Goal: Information Seeking & Learning: Learn about a topic

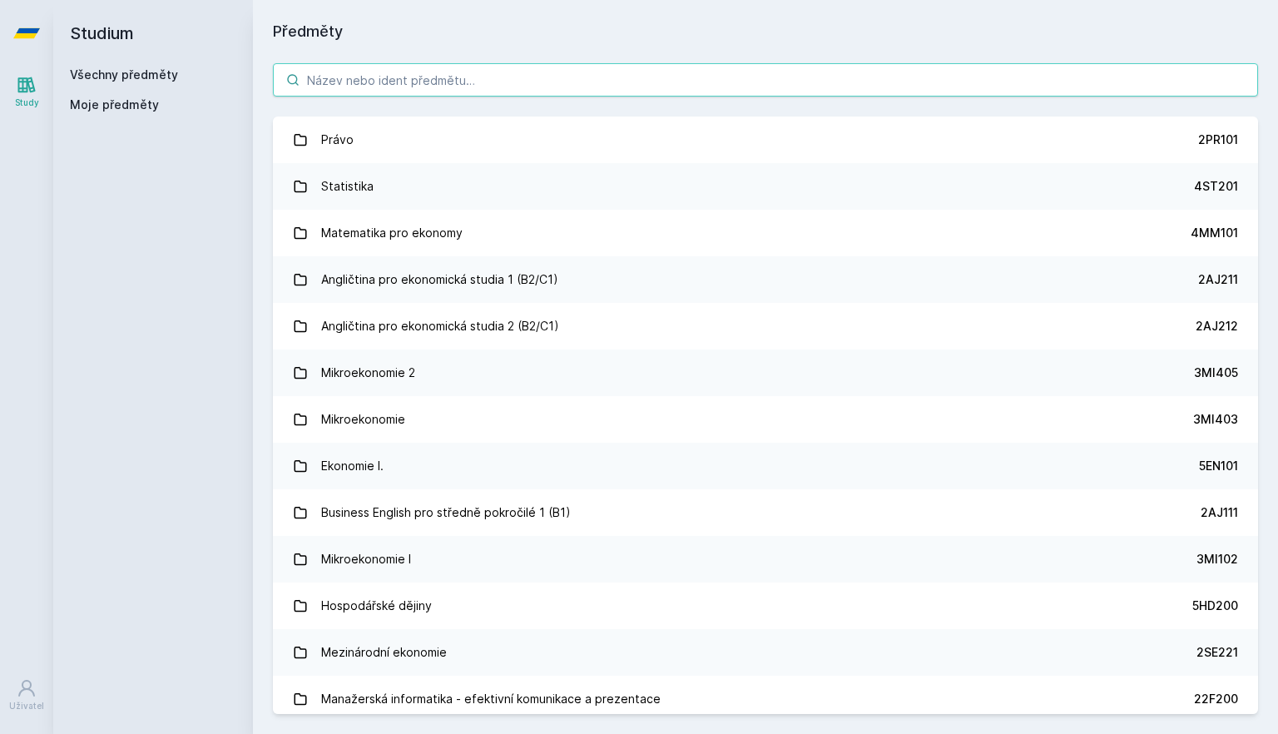
click at [559, 69] on input "search" at bounding box center [765, 79] width 985 height 33
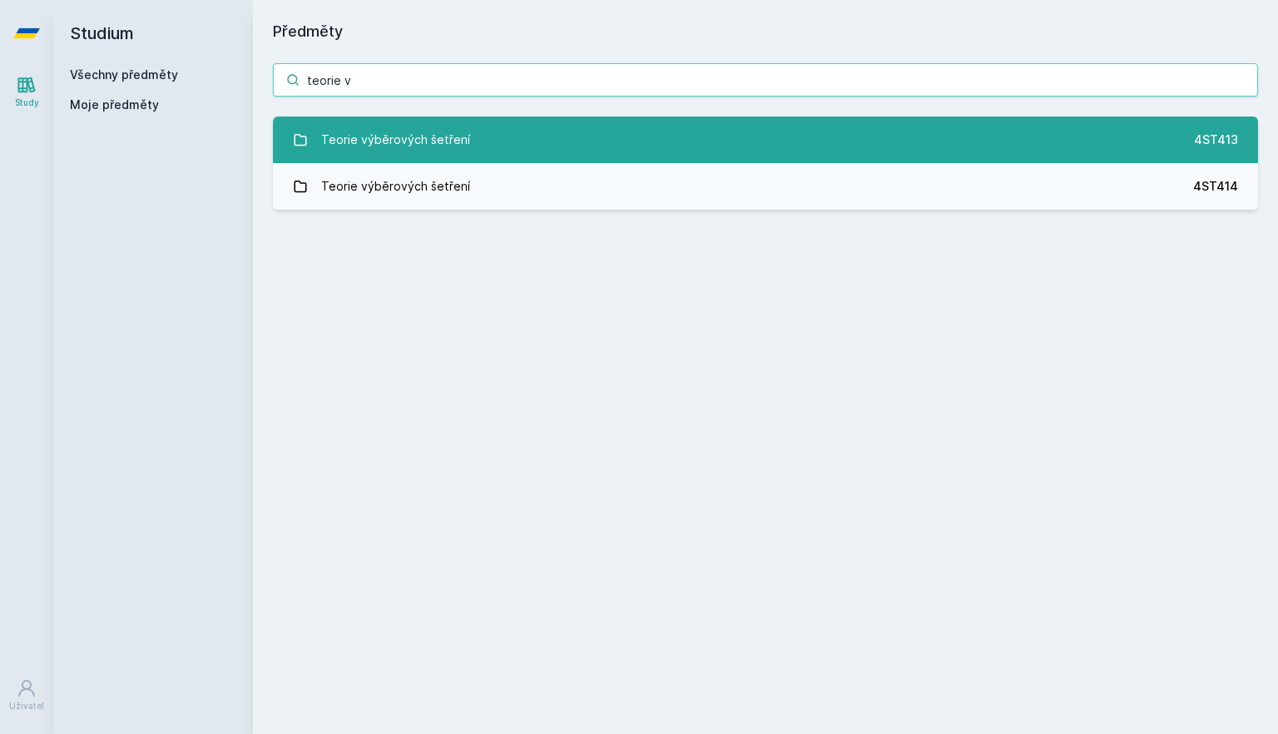
type input "teorie v"
click at [453, 132] on div "Teorie výběrových šetření" at bounding box center [395, 139] width 149 height 33
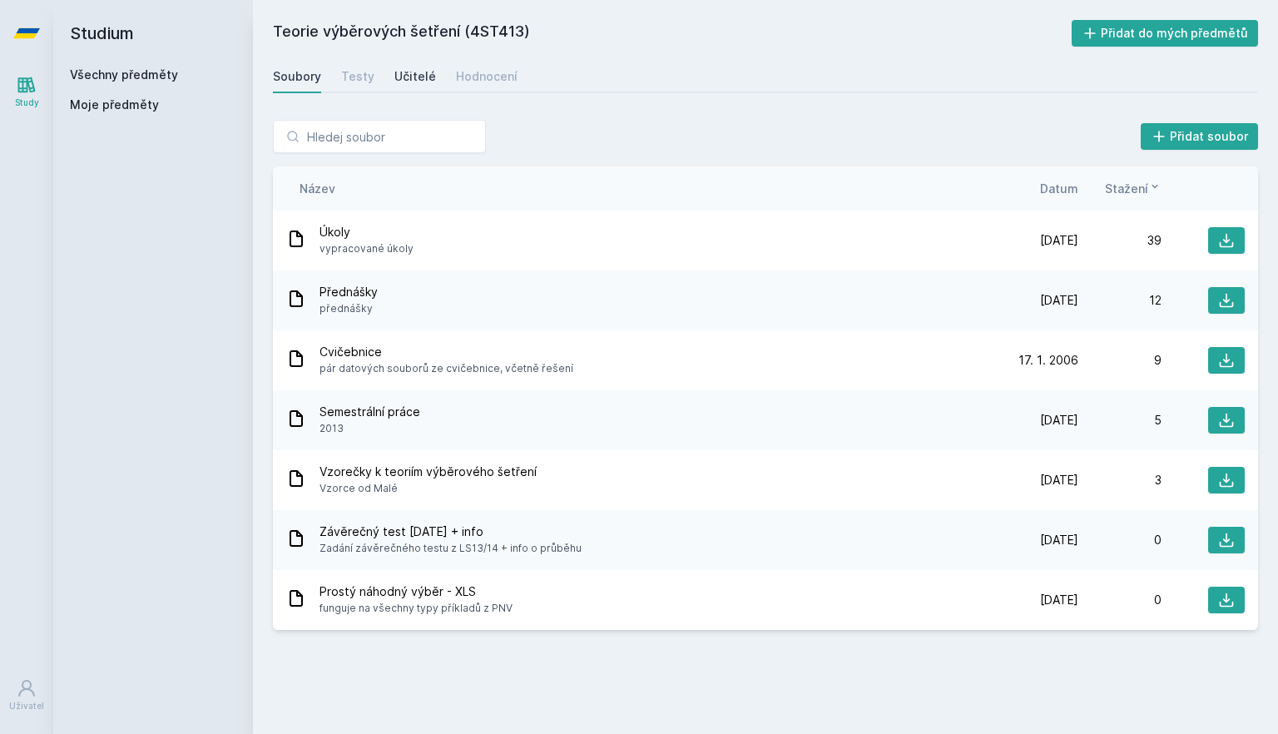
click at [414, 64] on link "Učitelé" at bounding box center [415, 76] width 42 height 33
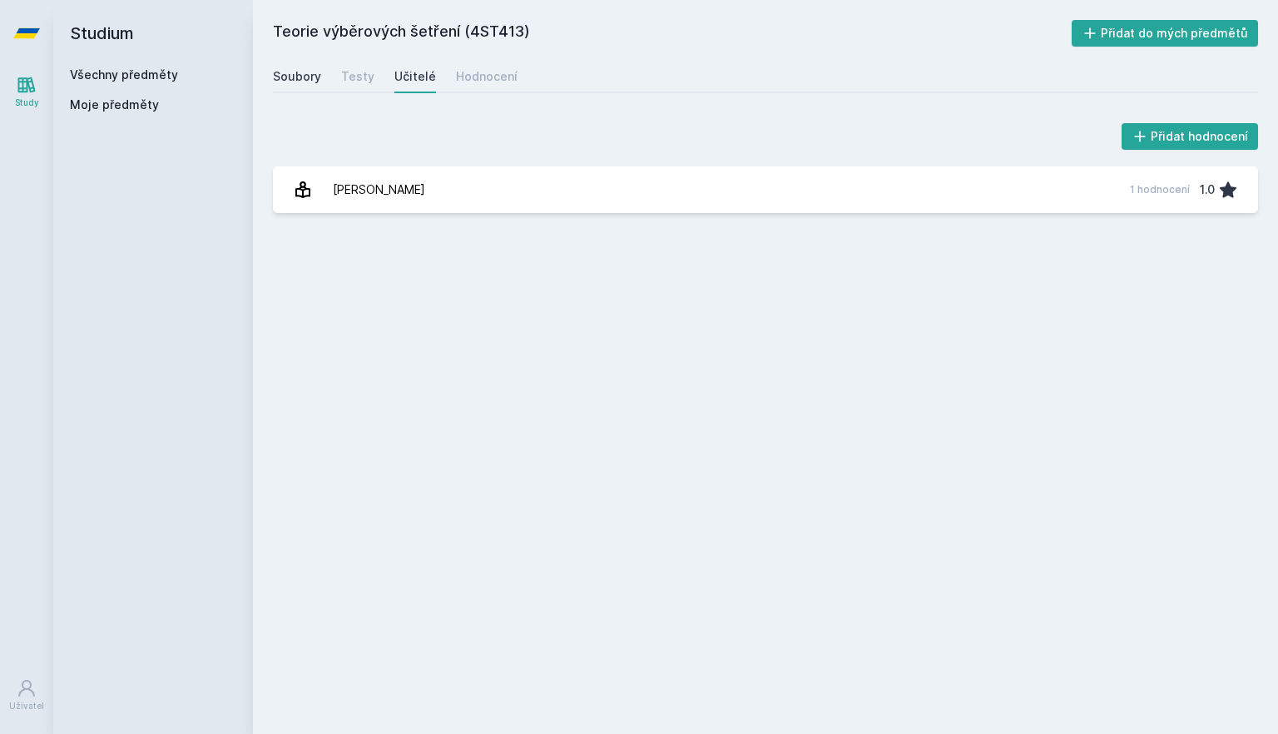
click at [288, 75] on div "Soubory" at bounding box center [297, 76] width 48 height 17
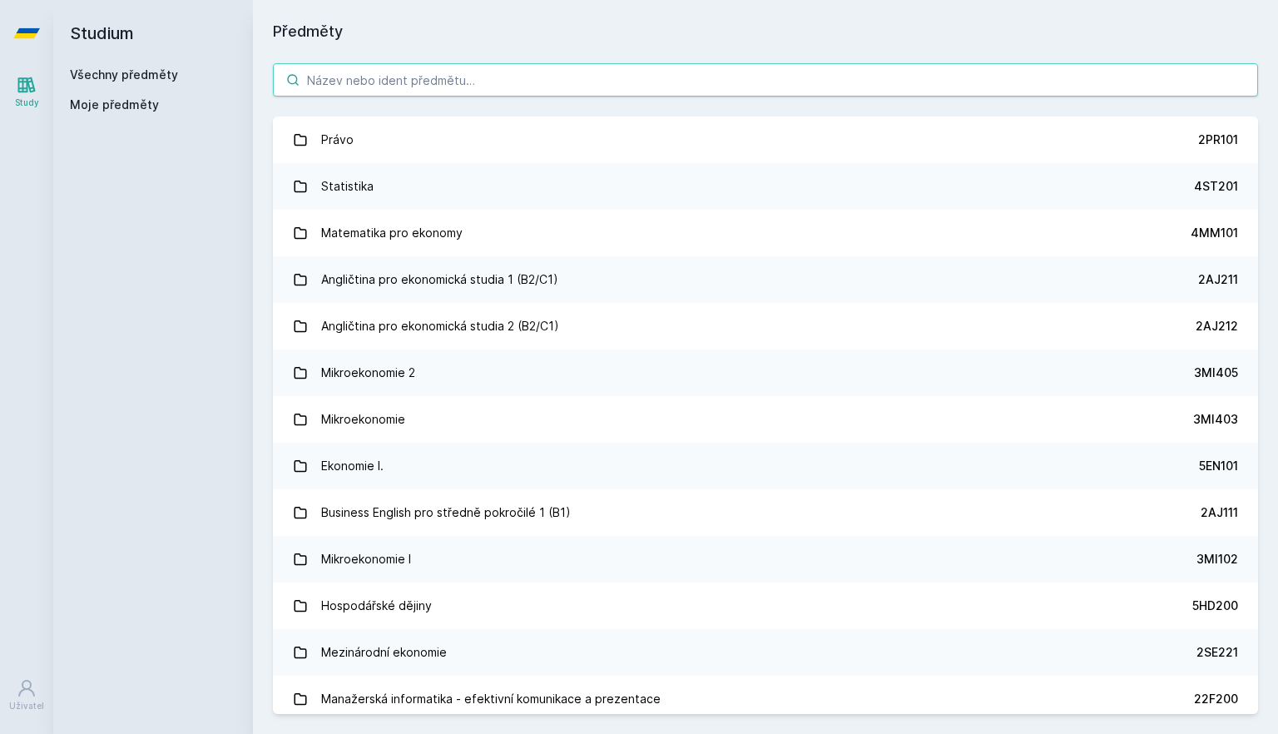
click at [439, 88] on input "search" at bounding box center [765, 79] width 985 height 33
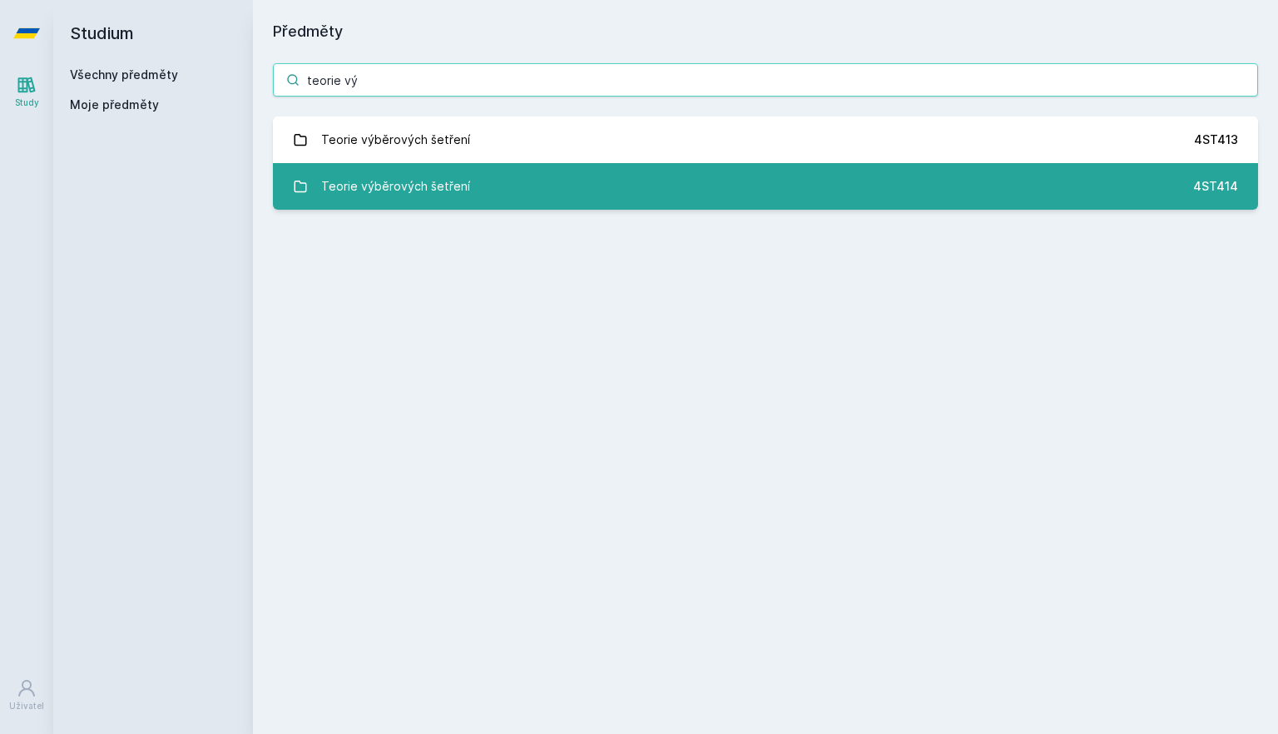
type input "teorie vý"
click at [537, 186] on link "Teorie výběrových šetření 4ST414" at bounding box center [765, 186] width 985 height 47
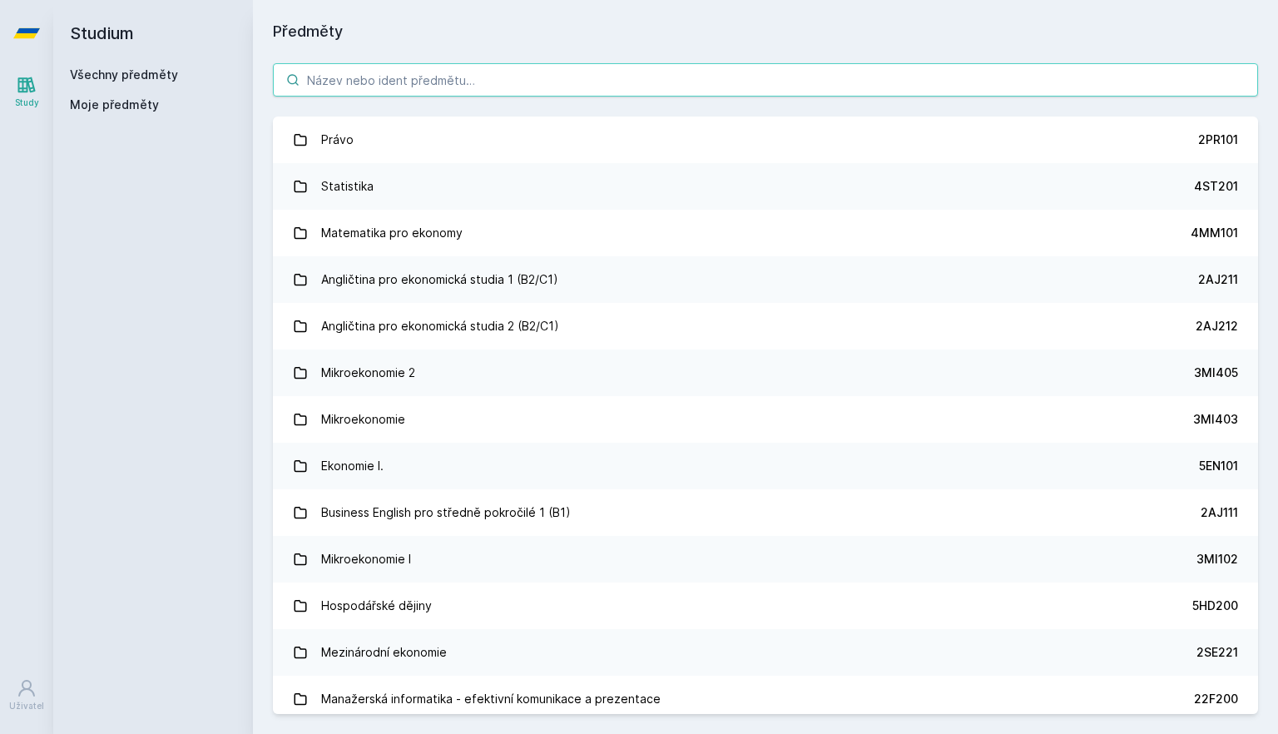
click at [428, 89] on input "search" at bounding box center [765, 79] width 985 height 33
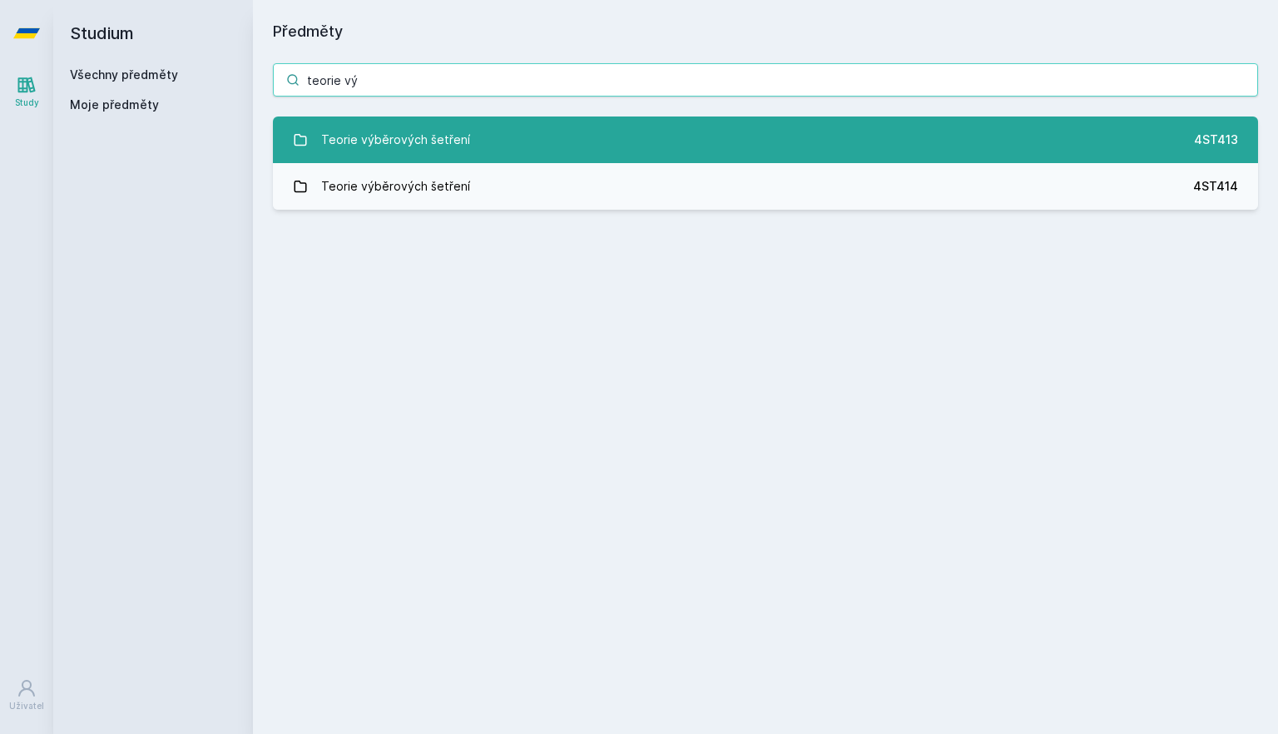
type input "teorie vý"
click at [516, 138] on link "Teorie výběrových šetření 4ST413" at bounding box center [765, 139] width 985 height 47
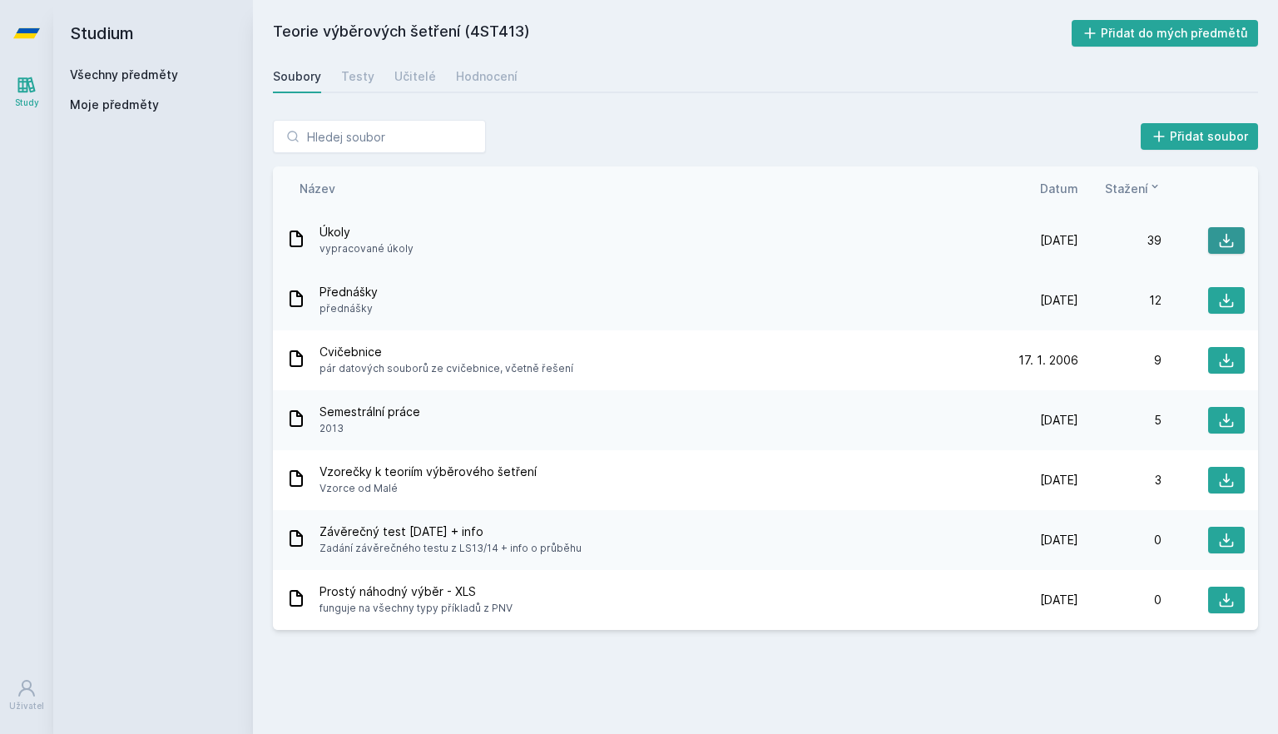
click at [1235, 240] on button at bounding box center [1226, 240] width 37 height 27
